Goal: Task Accomplishment & Management: Complete application form

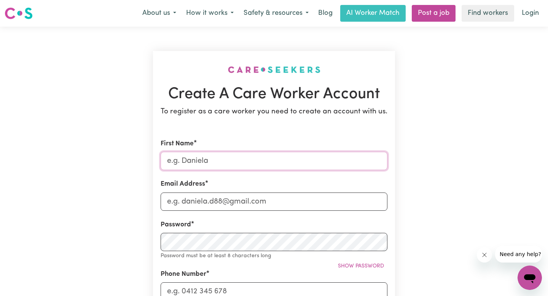
click at [285, 158] on input "First Name" at bounding box center [274, 161] width 227 height 18
type input "[PERSON_NAME]"
type input "[EMAIL_ADDRESS][DOMAIN_NAME]"
type input "0422029420"
type input "[STREET_ADDRESS]"
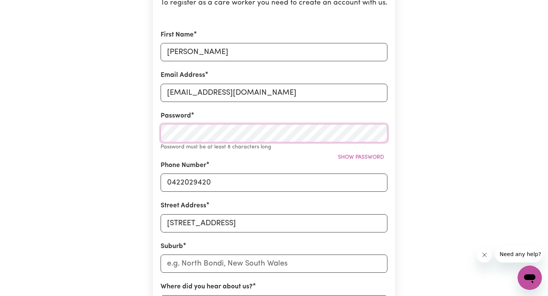
scroll to position [109, 0]
drag, startPoint x: 232, startPoint y: 222, endPoint x: 150, endPoint y: 225, distance: 81.6
click at [150, 225] on div "Create A Care Worker Account To register as a care worker you need to create an…" at bounding box center [274, 195] width 251 height 556
type input "4 innesdale"
click at [193, 262] on input "text" at bounding box center [274, 263] width 227 height 18
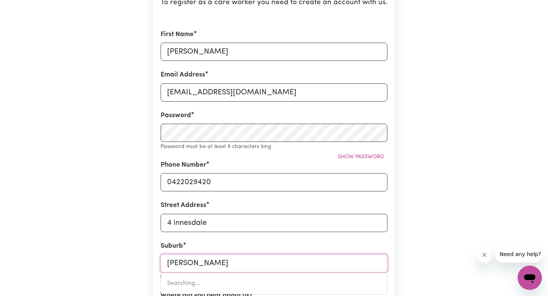
type input "wolli"
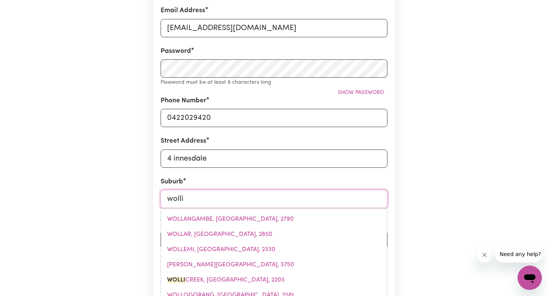
scroll to position [174, 0]
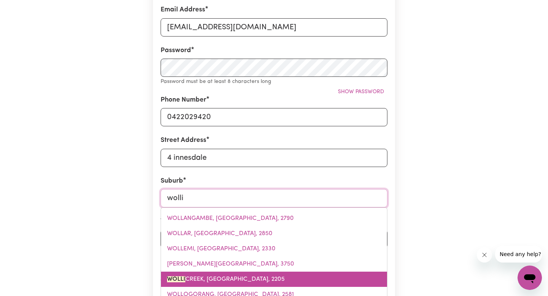
click at [195, 274] on link "[GEOGRAPHIC_DATA], [GEOGRAPHIC_DATA], 2205" at bounding box center [274, 279] width 226 height 15
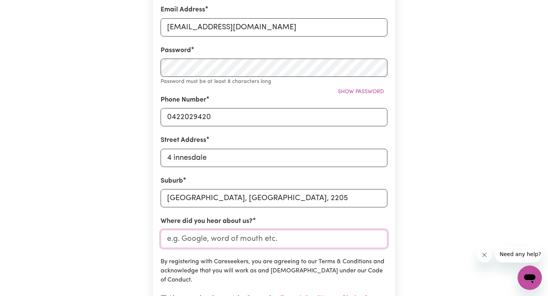
click at [221, 235] on input "Where did you hear about us?" at bounding box center [274, 239] width 227 height 18
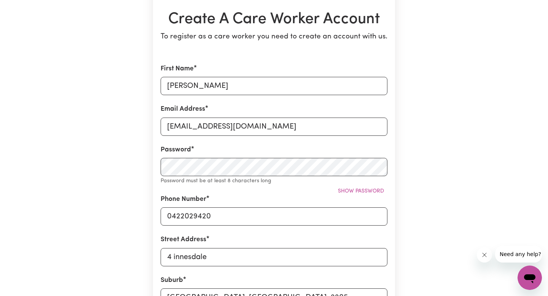
scroll to position [33, 0]
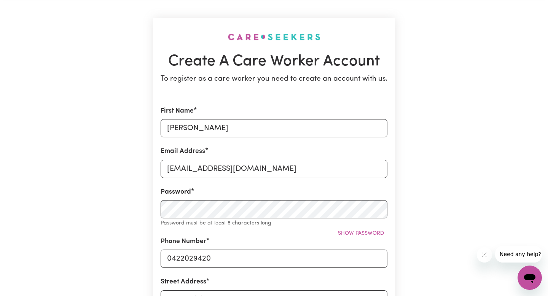
type input "indeed"
click at [223, 219] on div "Password Password must be at least 8 characters long Show password" at bounding box center [274, 207] width 227 height 40
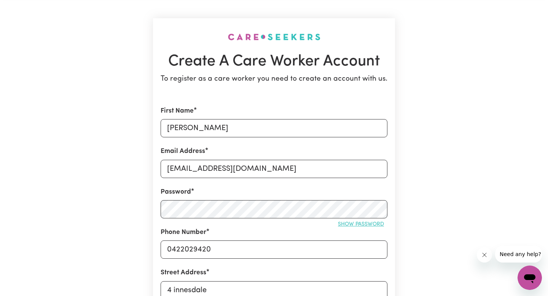
click at [344, 228] on button "Show password" at bounding box center [361, 225] width 53 height 12
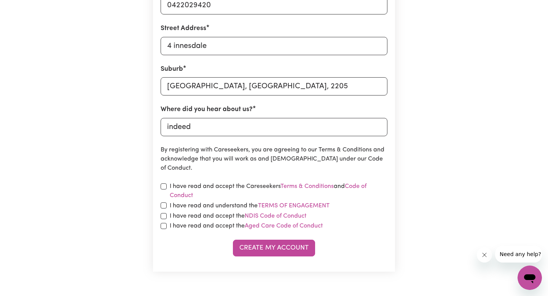
scroll to position [333, 0]
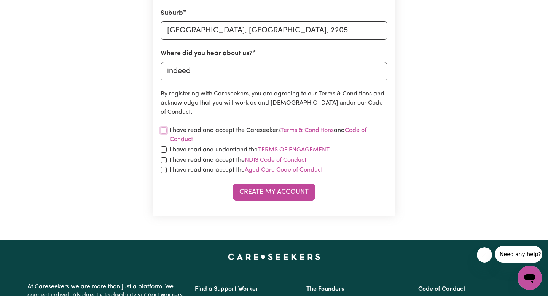
click at [166, 131] on input "checkbox" at bounding box center [164, 131] width 6 height 6
checkbox input "true"
click at [163, 149] on input "checkbox" at bounding box center [164, 150] width 6 height 6
checkbox input "true"
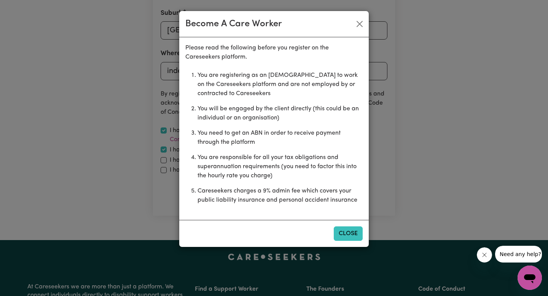
click at [345, 235] on button "Close" at bounding box center [348, 234] width 29 height 14
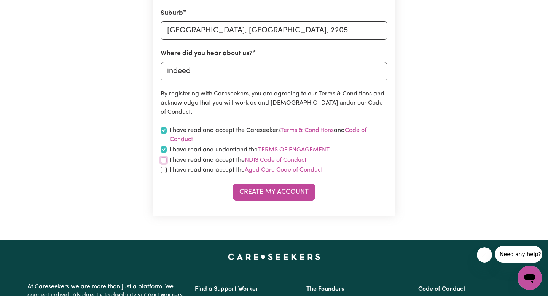
click at [163, 160] on input "checkbox" at bounding box center [164, 160] width 6 height 6
checkbox input "true"
click at [163, 169] on input "checkbox" at bounding box center [164, 170] width 6 height 6
checkbox input "true"
click at [259, 188] on button "Create My Account" at bounding box center [274, 192] width 82 height 17
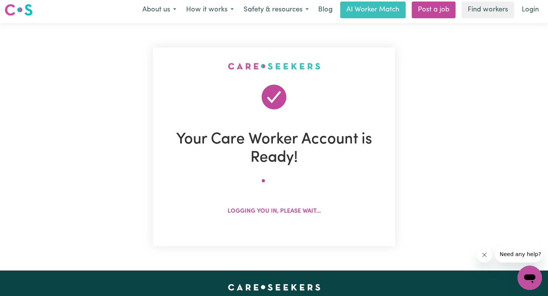
scroll to position [0, 0]
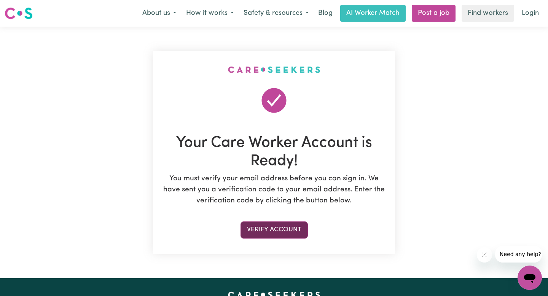
click at [288, 228] on button "Verify Account" at bounding box center [274, 230] width 67 height 17
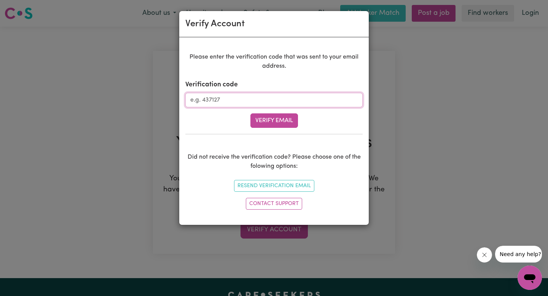
click at [240, 99] on input "Verification code" at bounding box center [273, 100] width 177 height 14
paste input "422913"
type input "422913"
click at [256, 118] on button "Verify Email" at bounding box center [275, 120] width 48 height 14
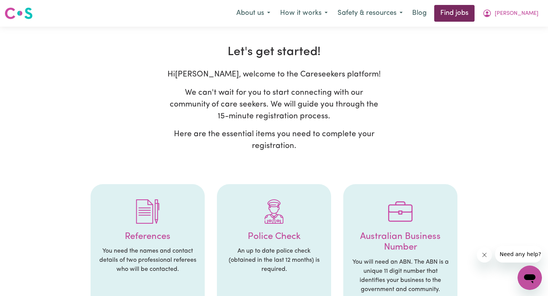
click at [462, 15] on link "Find jobs" at bounding box center [455, 13] width 40 height 17
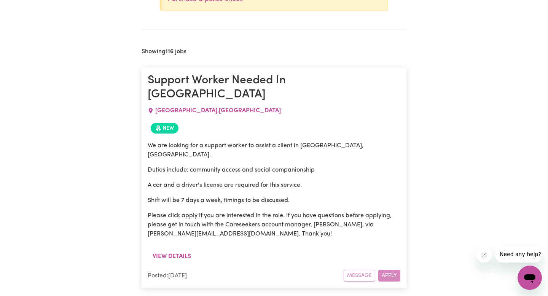
scroll to position [390, 0]
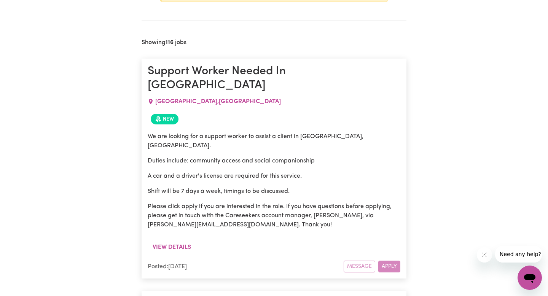
click at [387, 261] on div "Message Apply" at bounding box center [372, 267] width 57 height 12
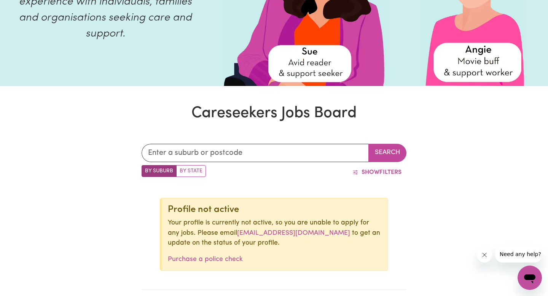
scroll to position [135, 0]
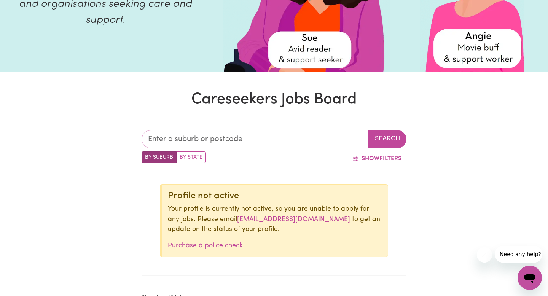
click at [315, 143] on input "text" at bounding box center [255, 139] width 227 height 18
click at [368, 157] on span "Show" at bounding box center [371, 159] width 18 height 6
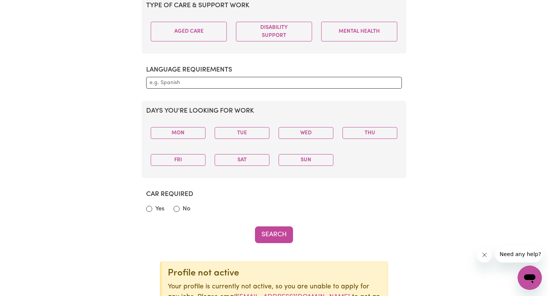
scroll to position [322, 0]
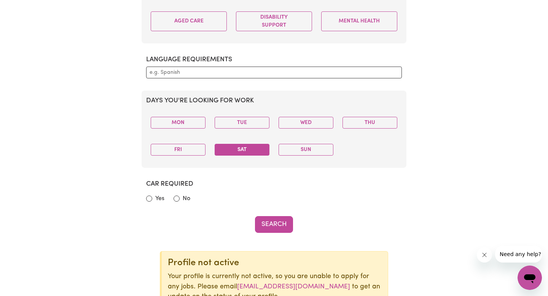
click at [254, 147] on button "Sat" at bounding box center [242, 150] width 55 height 12
click at [300, 147] on button "Sun" at bounding box center [306, 150] width 55 height 12
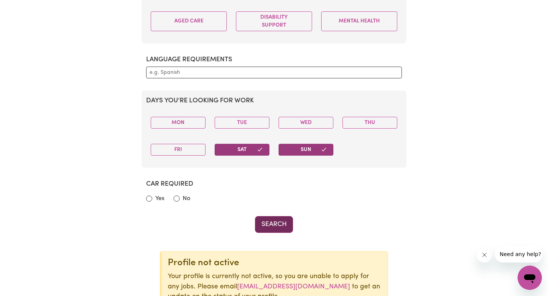
click at [278, 222] on button "Search" at bounding box center [274, 224] width 38 height 17
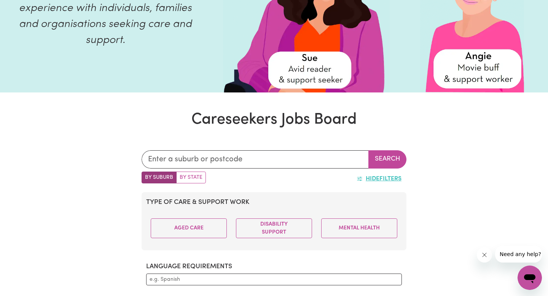
scroll to position [112, 0]
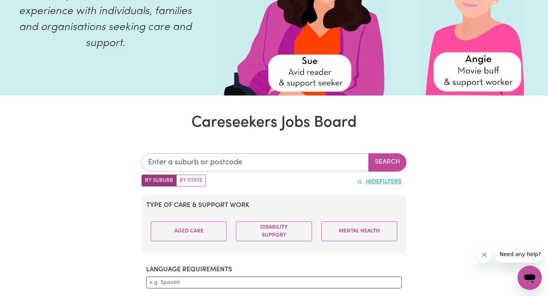
click at [302, 164] on input "text" at bounding box center [255, 162] width 227 height 18
type input "2000"
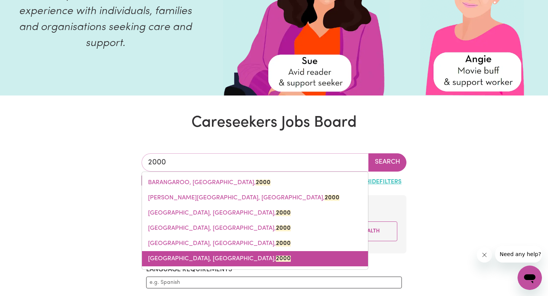
click at [216, 260] on span "[GEOGRAPHIC_DATA], [GEOGRAPHIC_DATA], 2000" at bounding box center [219, 259] width 143 height 6
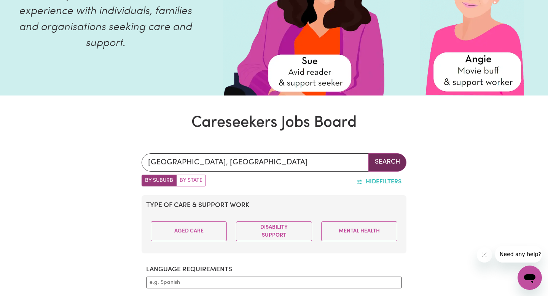
click at [391, 168] on button "Search" at bounding box center [388, 162] width 38 height 18
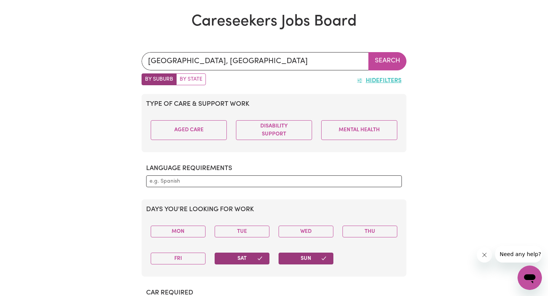
scroll to position [62, 0]
